Goal: Information Seeking & Learning: Learn about a topic

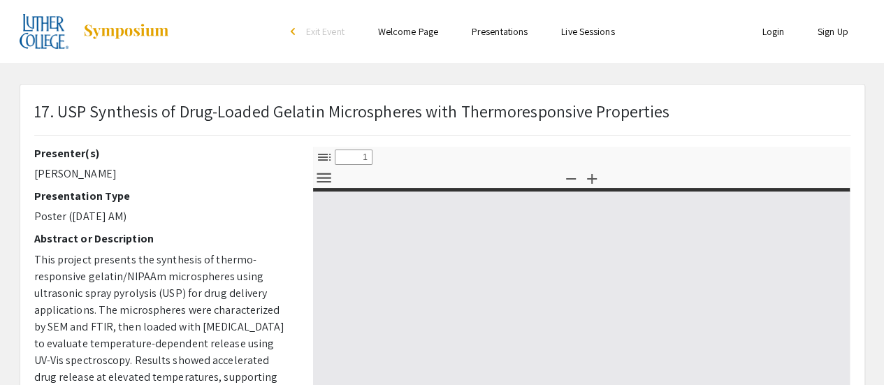
select select "custom"
type input "0"
select select "custom"
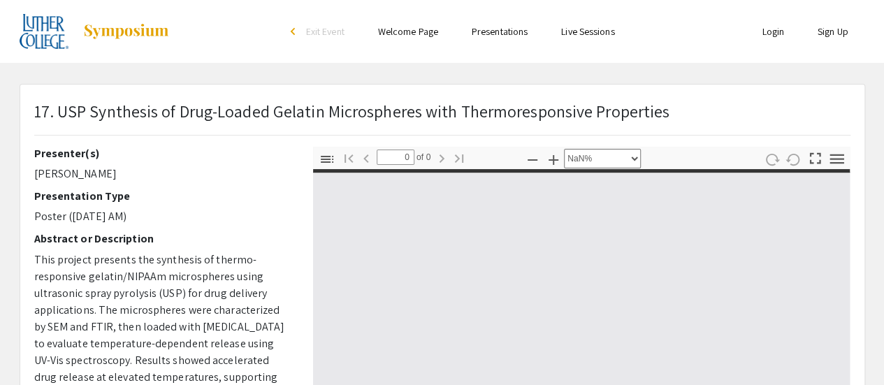
type input "1"
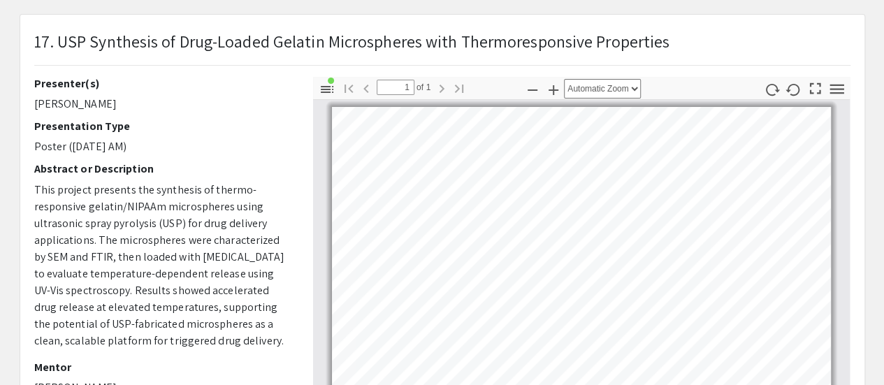
scroll to position [140, 0]
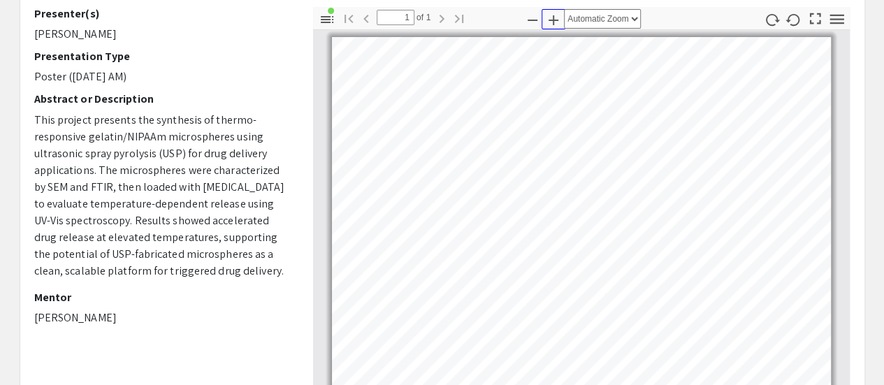
click at [551, 17] on icon "button" at bounding box center [553, 20] width 17 height 17
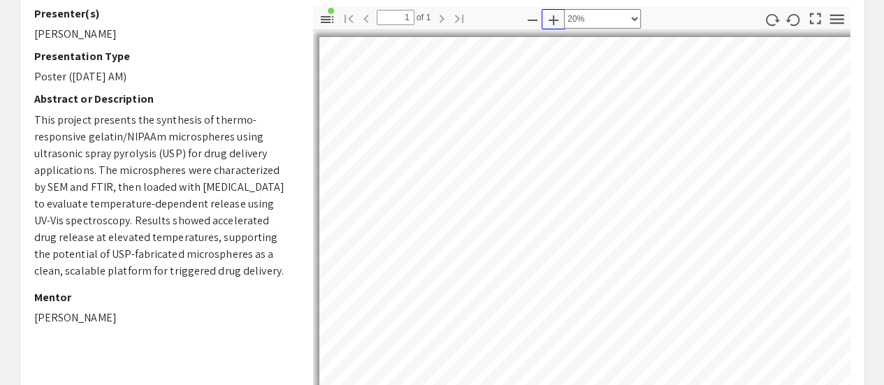
click at [551, 17] on icon "button" at bounding box center [553, 20] width 17 height 17
select select "0.5"
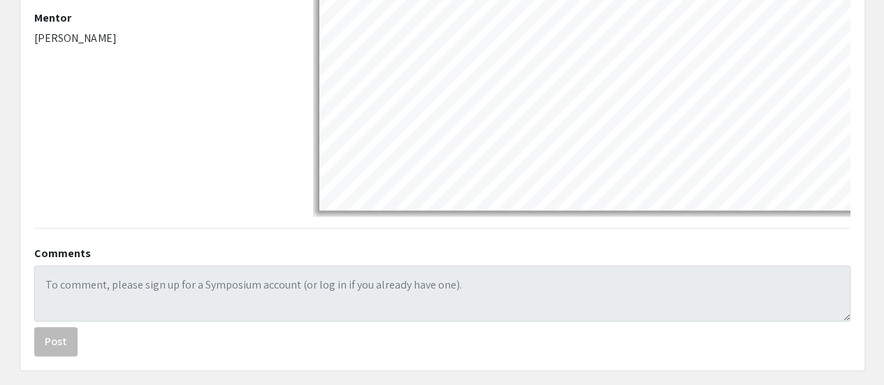
scroll to position [210, 0]
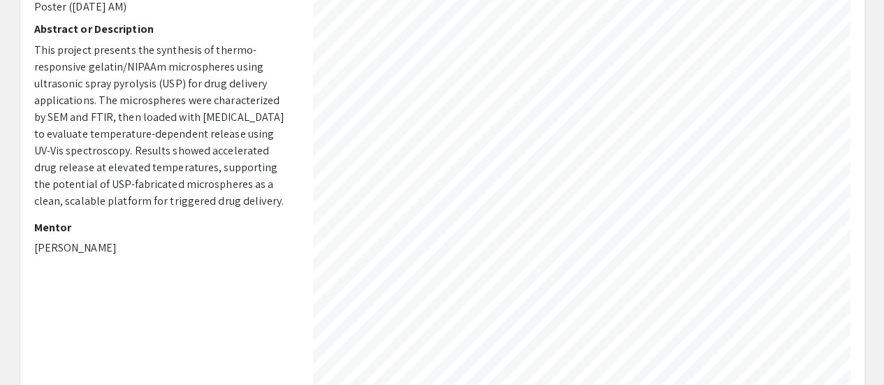
click at [273, 235] on div "Presenter(s) [PERSON_NAME] Presentation Type Poster ([DATE] AM) Abstract or Des…" at bounding box center [442, 181] width 837 height 489
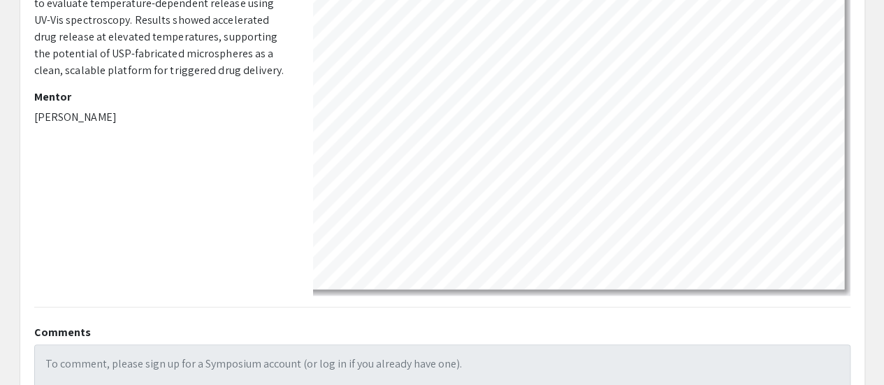
scroll to position [695, 894]
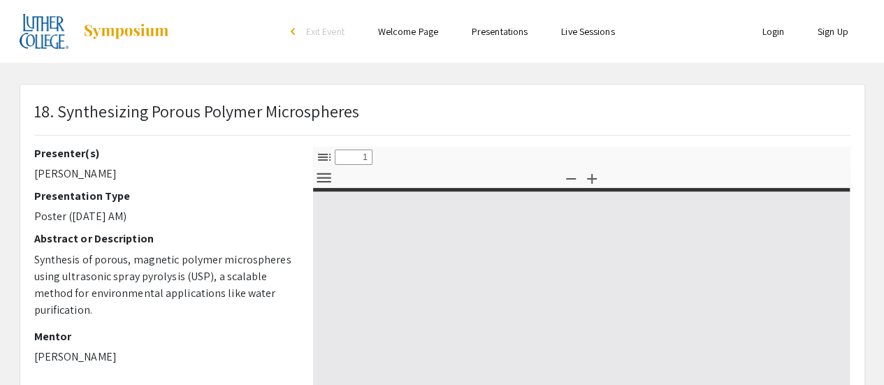
select select "custom"
type input "0"
select select "custom"
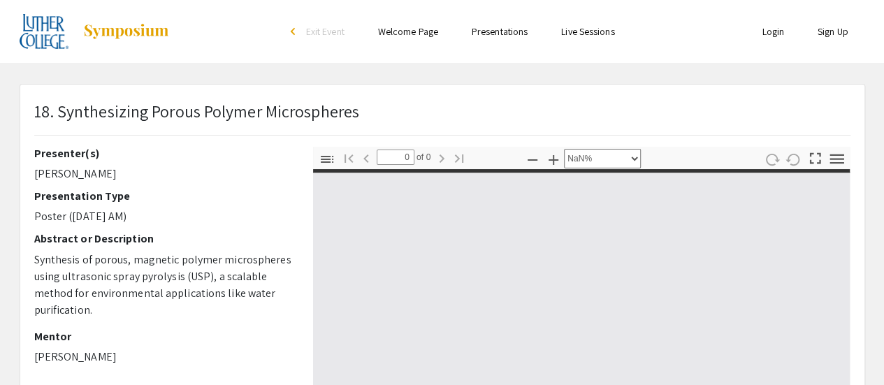
type input "1"
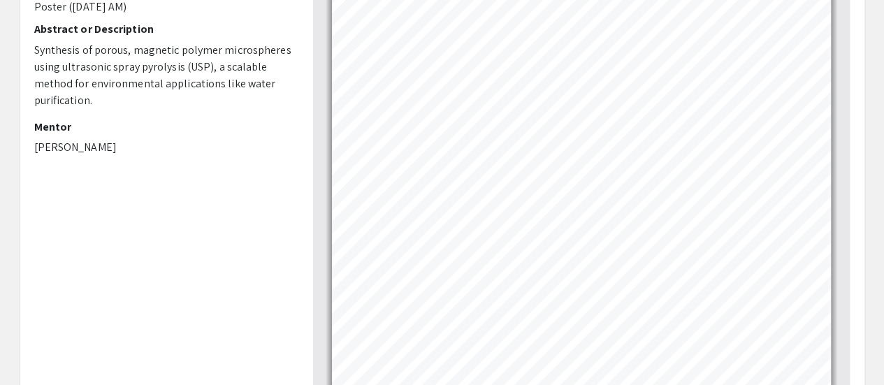
scroll to position [70, 0]
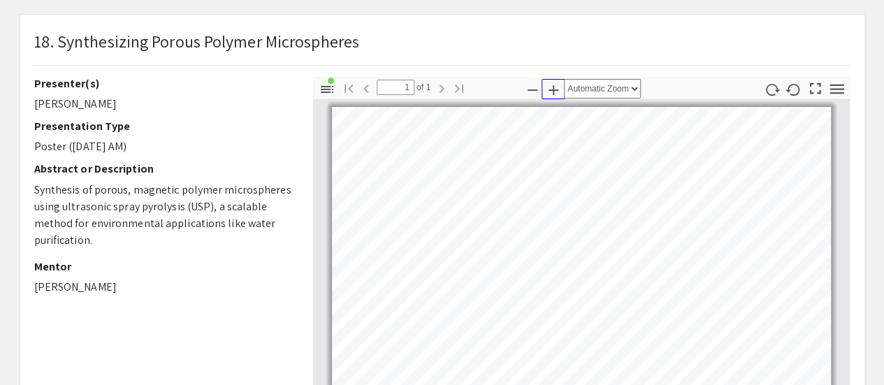
click at [555, 89] on icon "button" at bounding box center [554, 90] width 10 height 10
select select "custom"
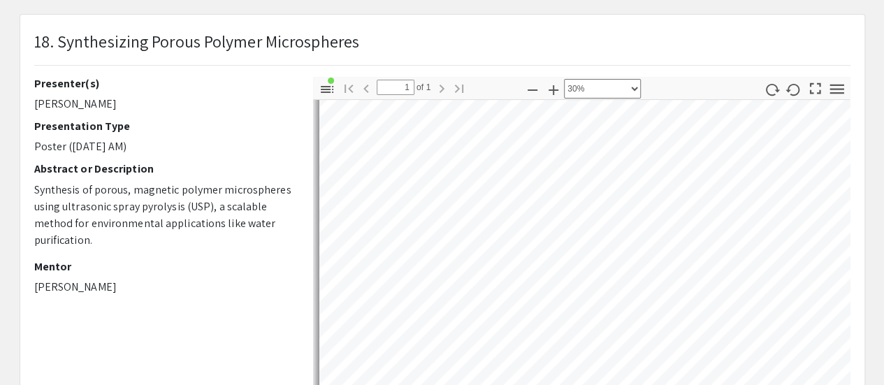
scroll to position [177, 0]
click at [599, 92] on div "Toggle Sidebar Find Go to First Page Previous 1 of 1 Next Go to Last Page Zoom …" at bounding box center [582, 321] width 538 height 489
click at [575, 79] on div "Toggle Sidebar Find Go to First Page Previous 1 of 1 Next Go to Last Page Zoom …" at bounding box center [582, 321] width 538 height 489
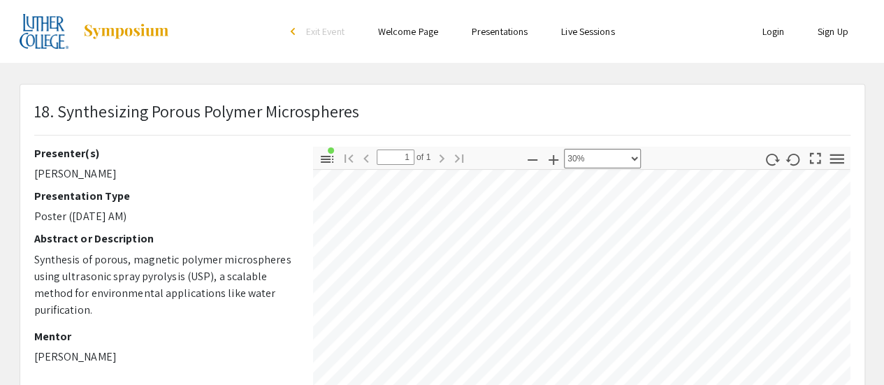
scroll to position [70, 0]
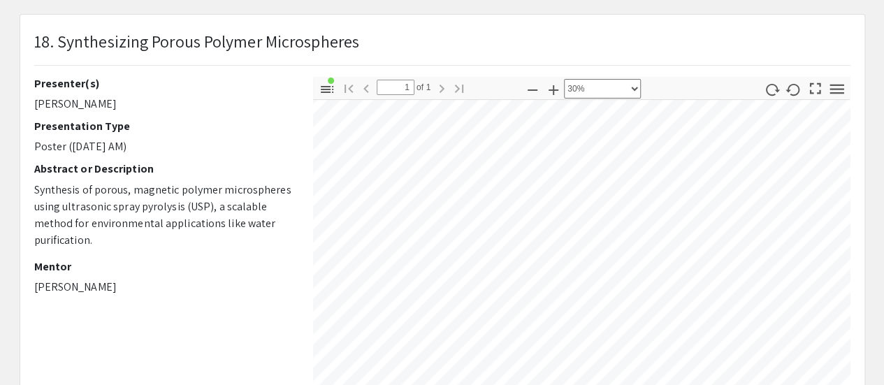
click at [486, 95] on div "Toggle Sidebar Find Go to First Page Previous 1 of 1 Next Go to Last Page Zoom …" at bounding box center [582, 321] width 538 height 489
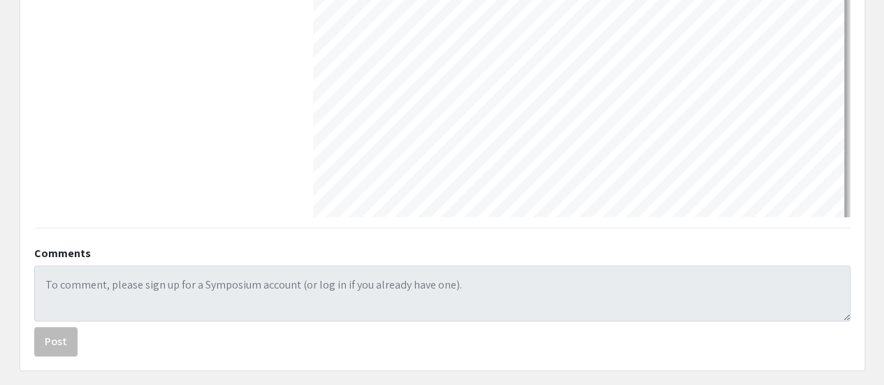
scroll to position [480, 0]
